Goal: Task Accomplishment & Management: Manage account settings

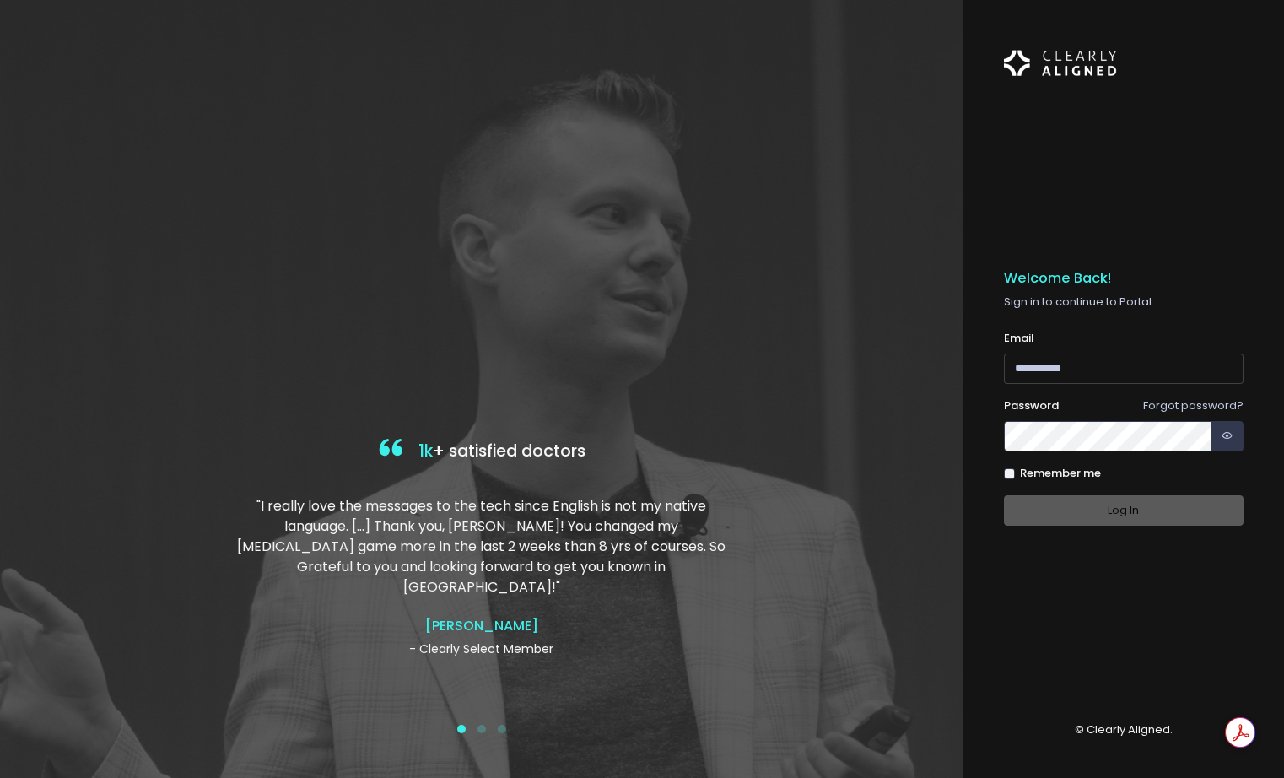
type input "**********"
click at [1113, 519] on div "Log In" at bounding box center [1124, 510] width 240 height 31
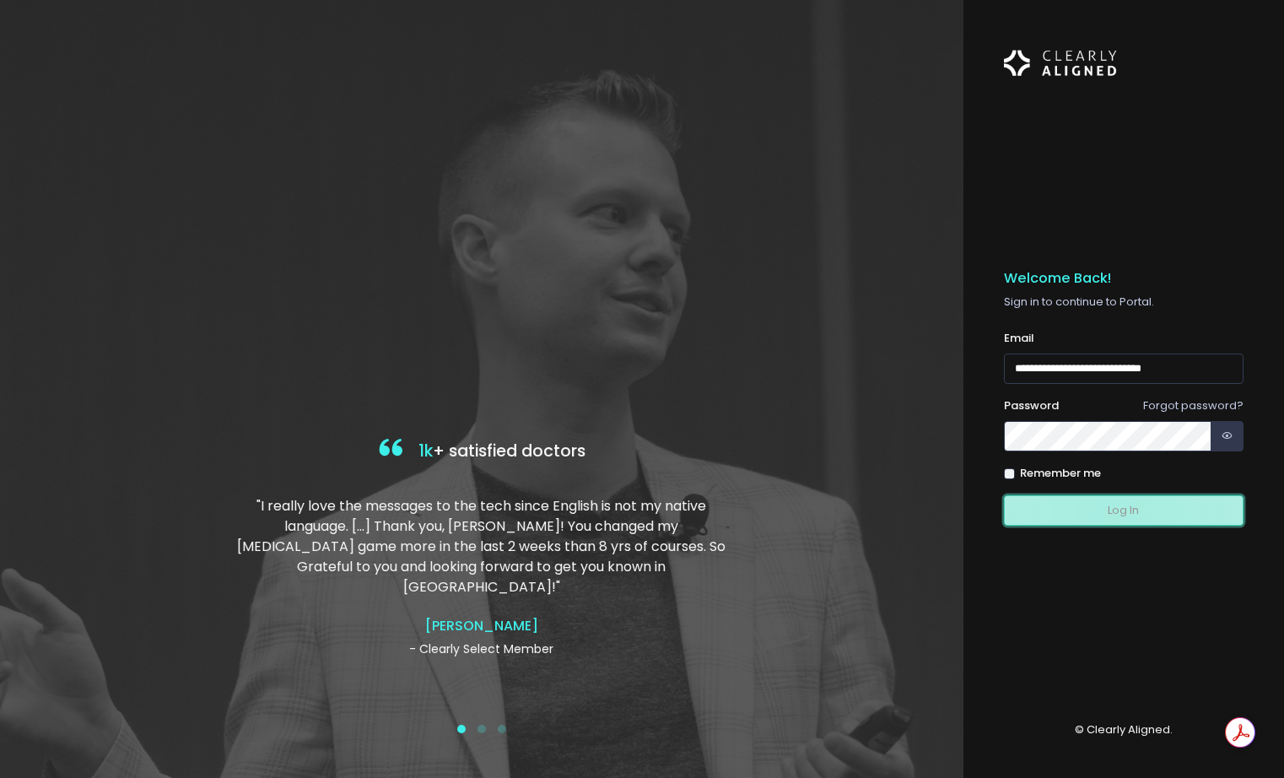
click at [1113, 515] on button "Log In" at bounding box center [1124, 510] width 240 height 31
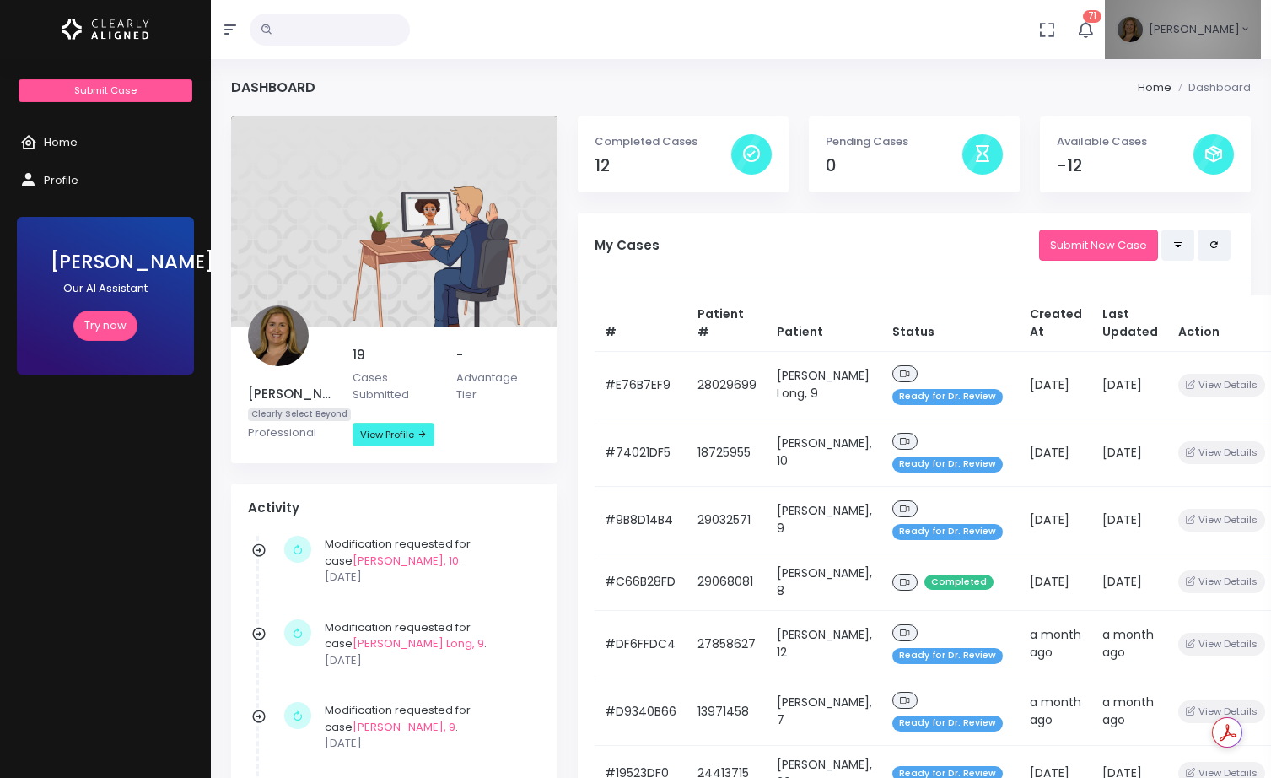
click at [1216, 29] on span "[PERSON_NAME]" at bounding box center [1194, 29] width 91 height 17
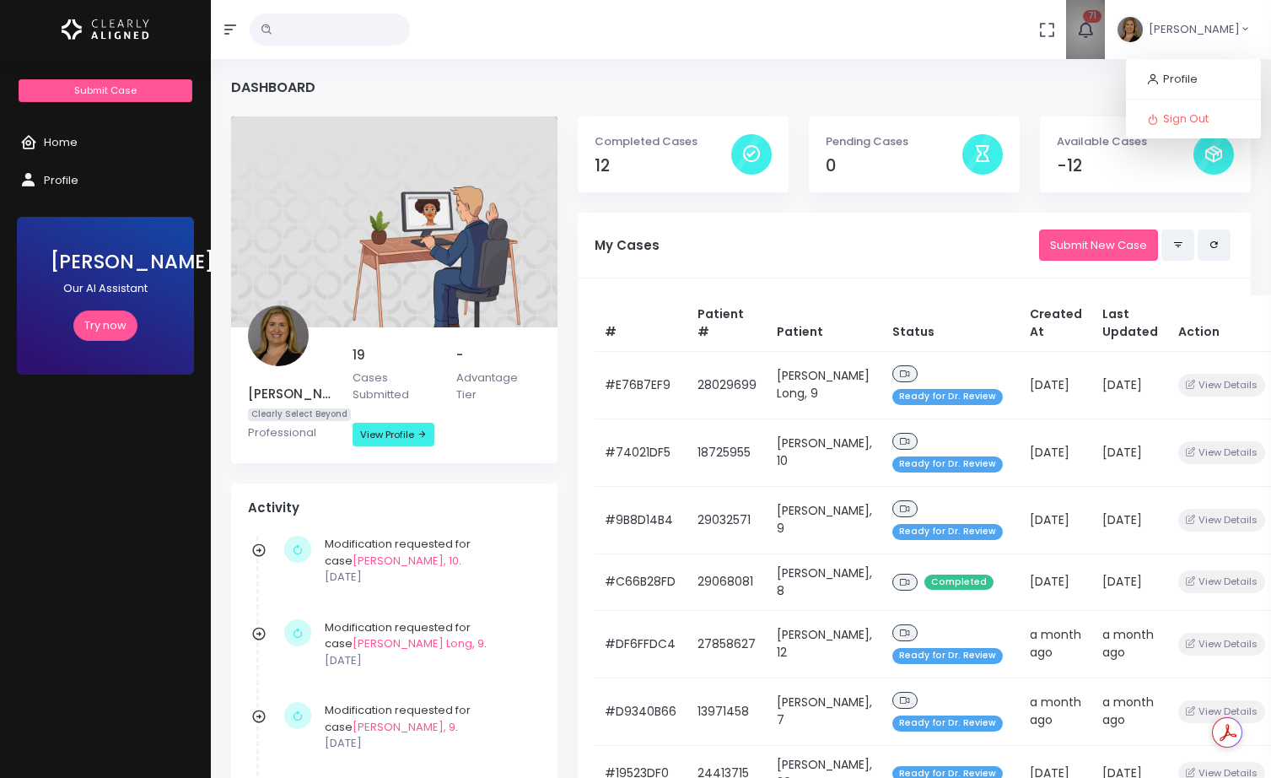
click at [1095, 30] on icon "button" at bounding box center [1085, 29] width 19 height 19
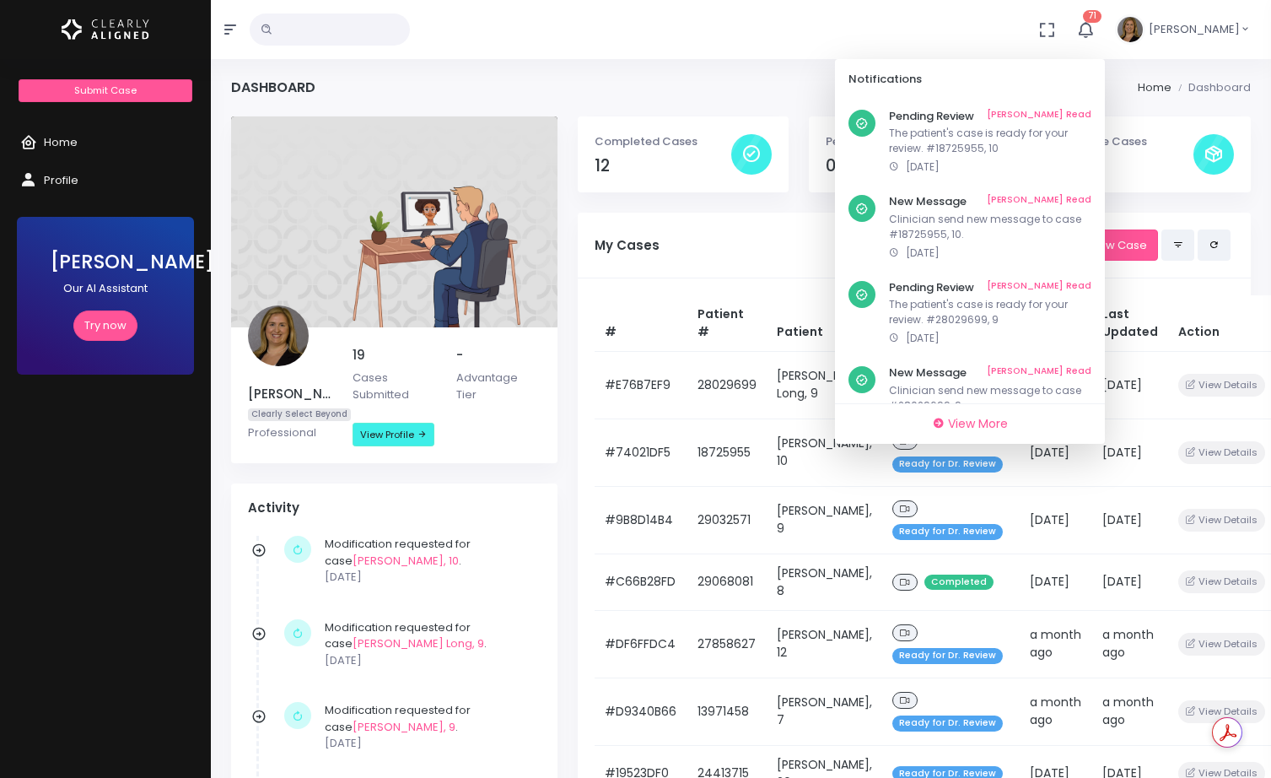
click at [1216, 88] on li "Dashboard" at bounding box center [1210, 87] width 79 height 17
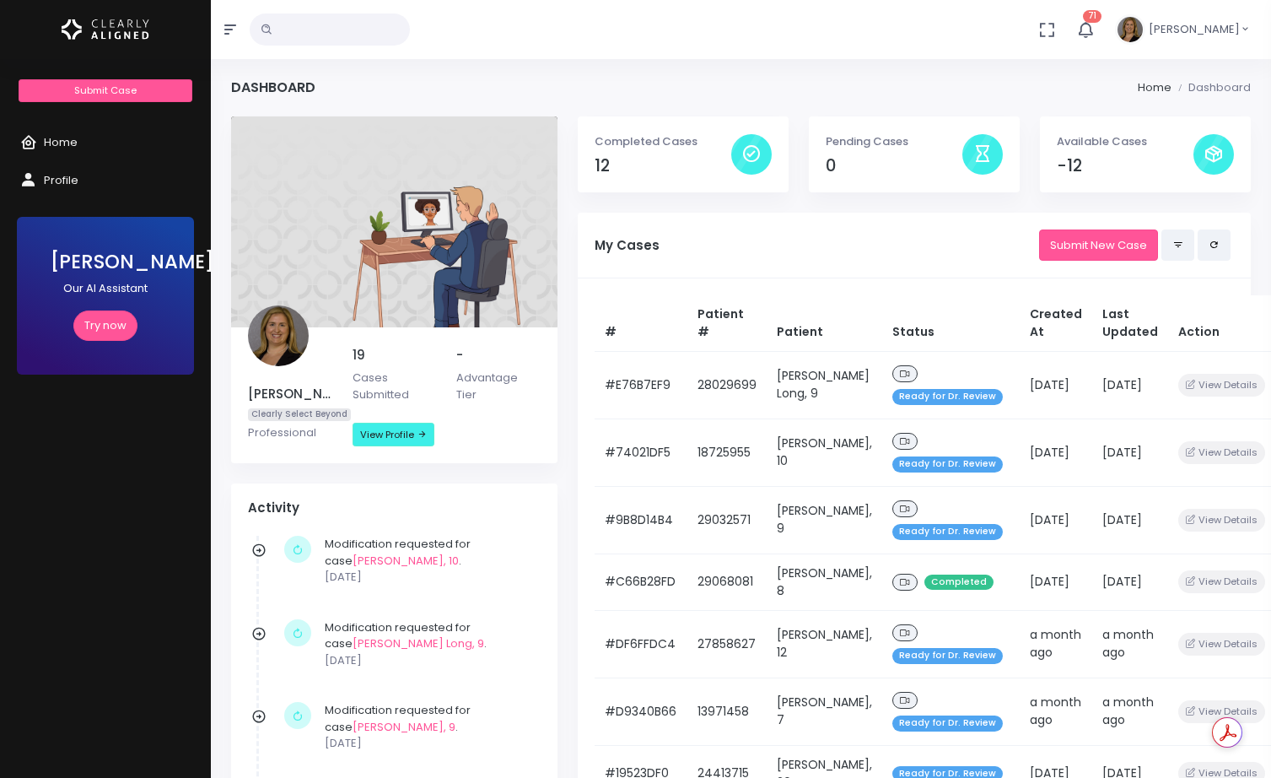
click at [1218, 84] on li "Dashboard" at bounding box center [1210, 87] width 79 height 17
click at [1247, 25] on icon "button" at bounding box center [1245, 29] width 11 height 17
click at [1174, 77] on span "Profile" at bounding box center [1180, 79] width 35 height 16
